Goal: Task Accomplishment & Management: Use online tool/utility

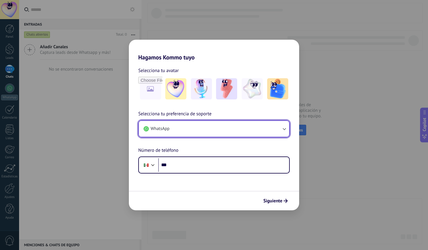
click at [202, 125] on button "WhatsApp" at bounding box center [214, 129] width 150 height 16
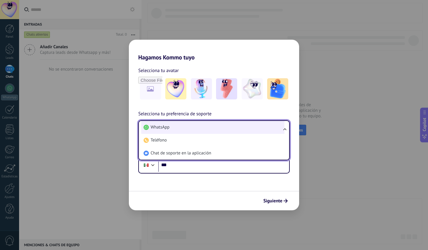
click at [210, 125] on li "WhatsApp" at bounding box center [212, 127] width 143 height 13
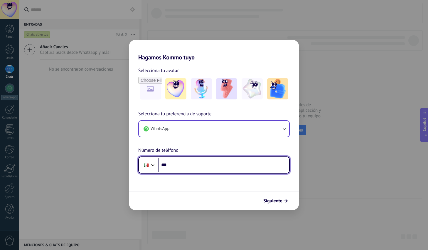
click at [190, 163] on input "***" at bounding box center [223, 165] width 131 height 14
type input "**********"
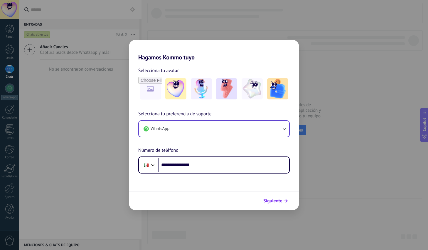
click at [274, 199] on span "Siguiente" at bounding box center [273, 201] width 19 height 4
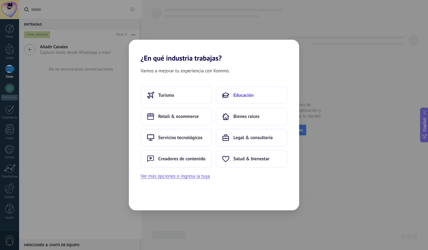
click at [249, 103] on button "Educación" at bounding box center [252, 95] width 72 height 18
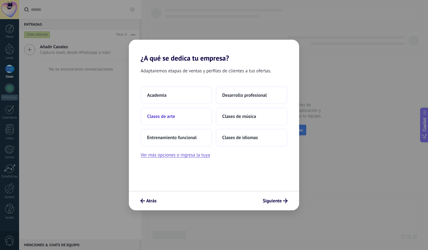
click at [172, 120] on button "Clases de arte" at bounding box center [177, 117] width 72 height 18
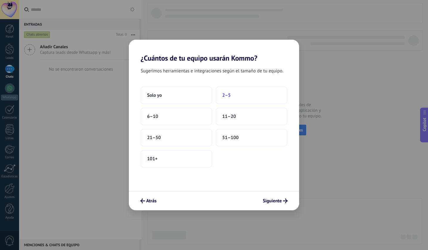
click at [232, 98] on button "2–5" at bounding box center [252, 95] width 72 height 18
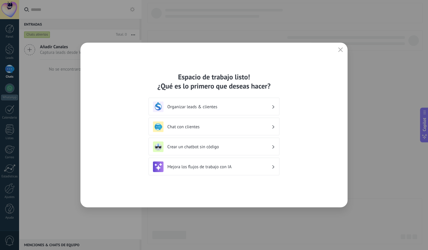
click at [247, 110] on div "Organizar leads & clientes" at bounding box center [214, 106] width 122 height 11
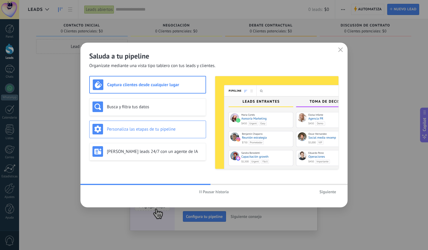
click at [184, 132] on div "Personaliza las etapas de tu pipeline" at bounding box center [148, 129] width 110 height 11
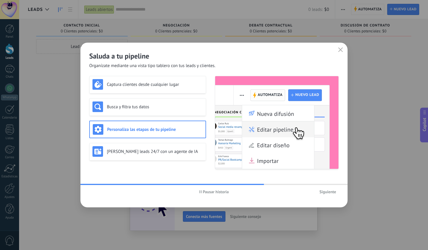
click at [328, 192] on span "Siguiente" at bounding box center [328, 192] width 17 height 4
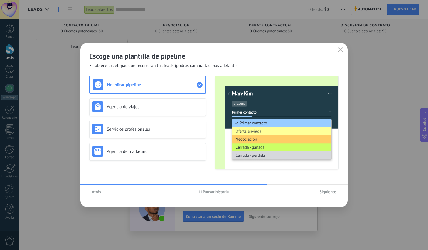
click at [327, 189] on button "Siguiente" at bounding box center [328, 191] width 22 height 9
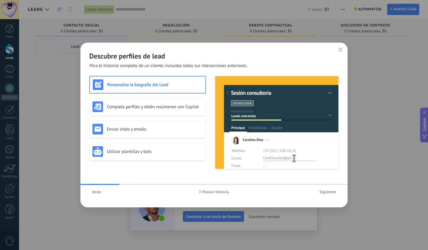
click at [98, 192] on span "Atrás" at bounding box center [96, 192] width 9 height 4
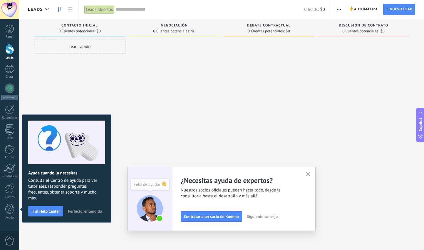
click at [311, 173] on use "button" at bounding box center [308, 174] width 4 height 4
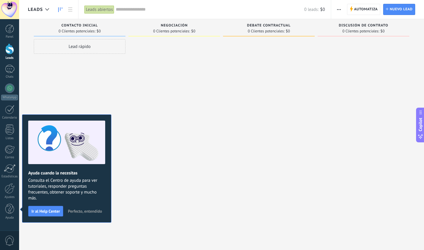
click at [90, 212] on span "Perfecto, entendido" at bounding box center [85, 211] width 34 height 4
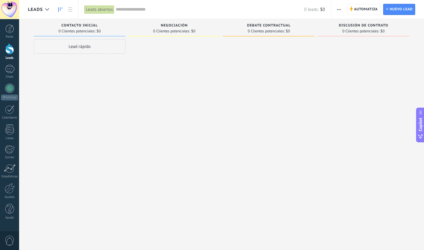
click at [265, 26] on span "Debate contractual" at bounding box center [268, 26] width 43 height 4
click at [154, 117] on div at bounding box center [174, 125] width 92 height 173
click at [418, 63] on div "Leads Entrantes Solicitudes: [PHONE_NUMBER] Contacto inicial 0 Clientes potenci…" at bounding box center [226, 115] width 396 height 193
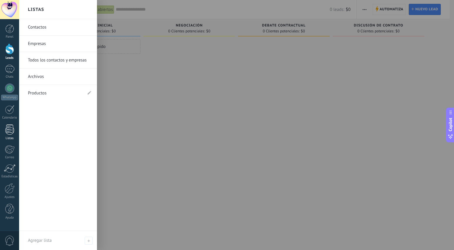
click at [14, 130] on div at bounding box center [9, 129] width 9 height 10
